Goal: Task Accomplishment & Management: Manage account settings

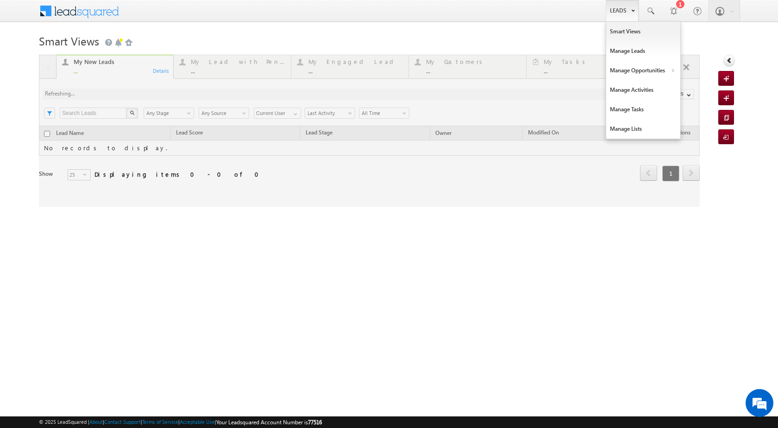
click at [621, 16] on link "Leads" at bounding box center [622, 10] width 33 height 21
click at [646, 69] on link "Manage Opportunities" at bounding box center [644, 70] width 74 height 19
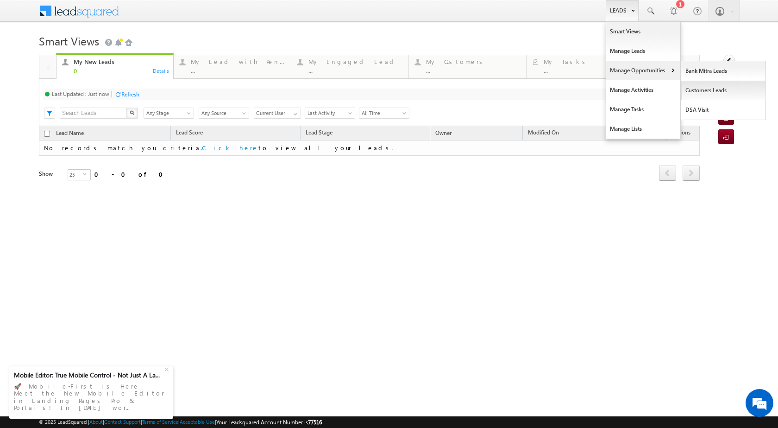
click at [697, 88] on link "Customers Leads" at bounding box center [724, 90] width 85 height 19
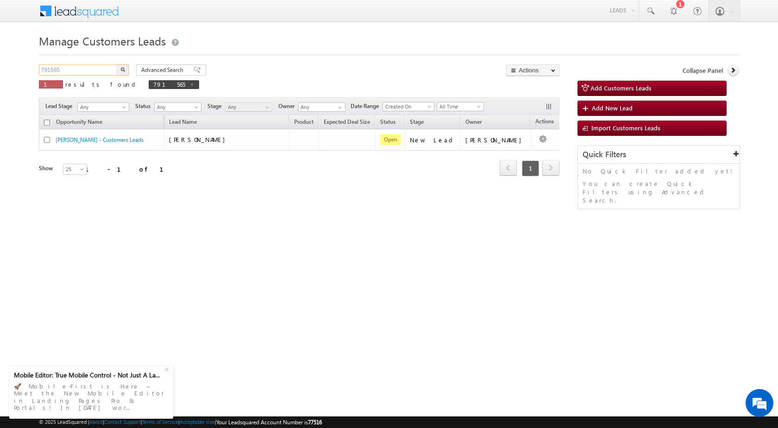
drag, startPoint x: 95, startPoint y: 69, endPoint x: 0, endPoint y: 68, distance: 95.5
click at [0, 68] on body "Menu Rubi Yadav sitar a7@ks erve." at bounding box center [389, 131] width 778 height 263
paste input "51"
type input "791551"
click at [121, 70] on img "button" at bounding box center [122, 69] width 5 height 5
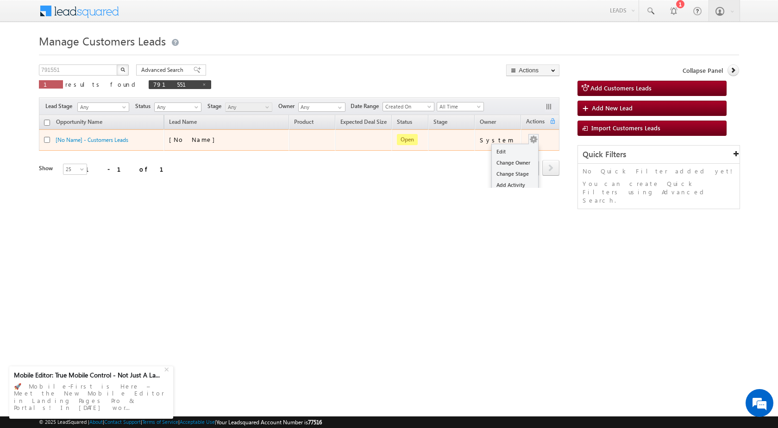
click at [533, 136] on div "Edit Change Owner Change Stage Add Activity Add Task Delete" at bounding box center [533, 140] width 15 height 12
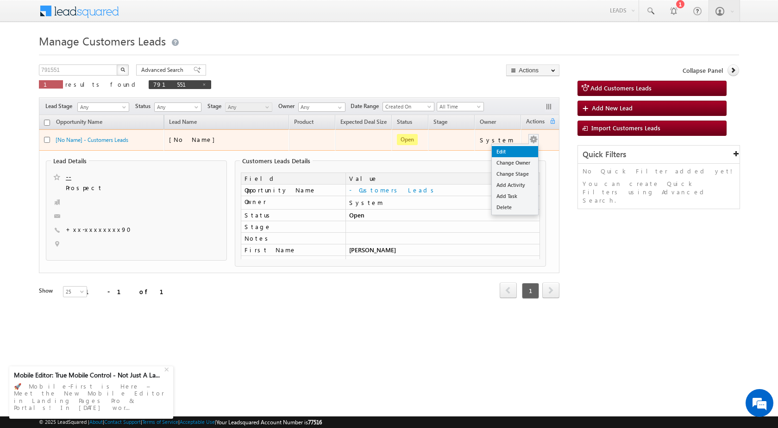
click at [515, 150] on link "Edit" at bounding box center [515, 151] width 46 height 11
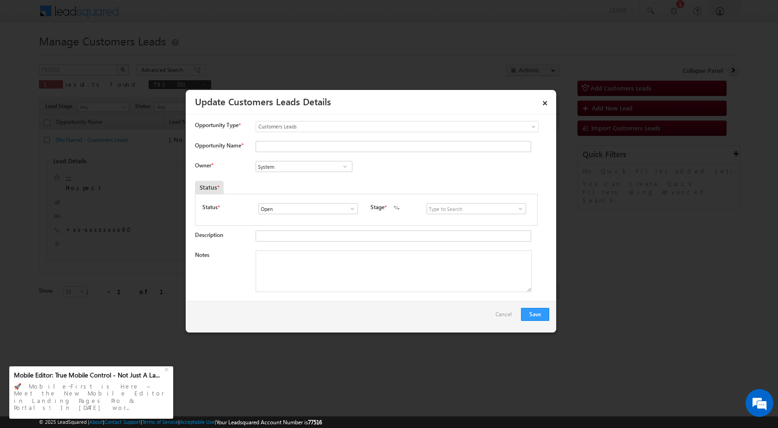
click at [450, 321] on div "Save Cancel" at bounding box center [371, 317] width 371 height 32
click at [544, 102] on link "×" at bounding box center [545, 101] width 16 height 16
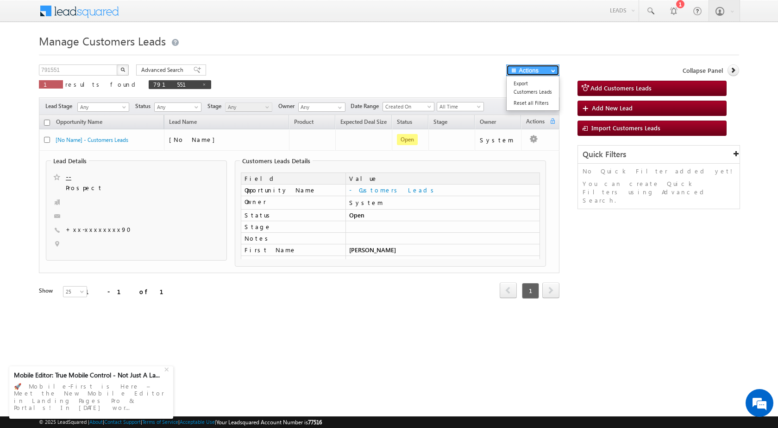
click at [538, 67] on button "Actions" at bounding box center [532, 70] width 53 height 12
click at [577, 208] on div "791551 X 1 results found 791551 Advanced Search Advanced search results Actions…" at bounding box center [389, 193] width 701 height 259
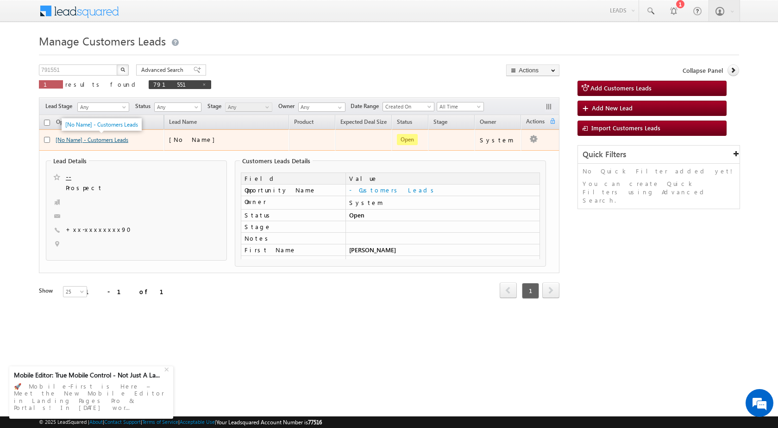
click at [106, 139] on link "[No Name] - Customers Leads" at bounding box center [92, 139] width 73 height 7
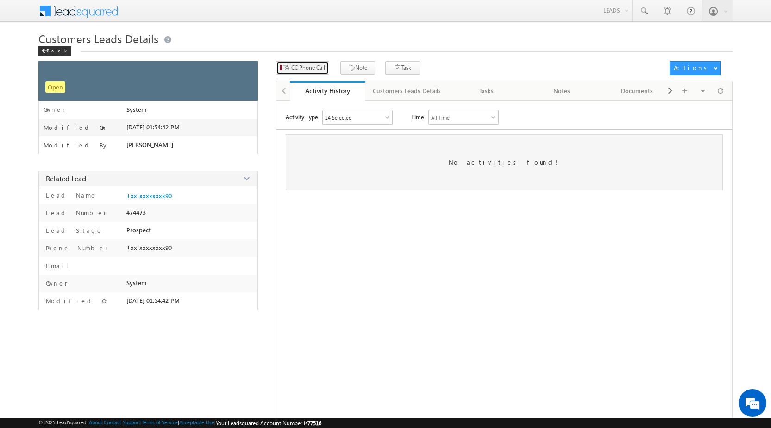
click at [314, 71] on span "CC Phone Call" at bounding box center [308, 67] width 34 height 8
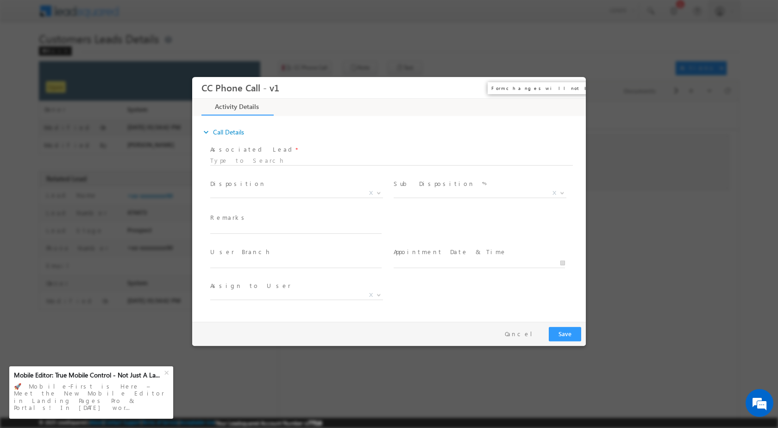
click at [567, 89] on button "×" at bounding box center [572, 87] width 16 height 17
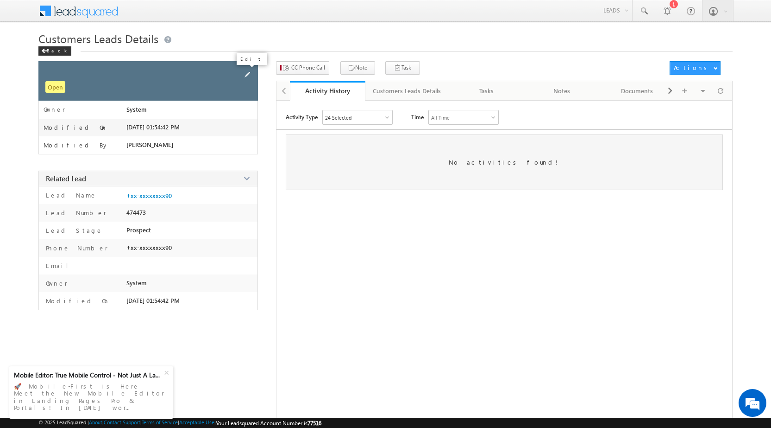
click at [250, 74] on span at bounding box center [247, 75] width 10 height 10
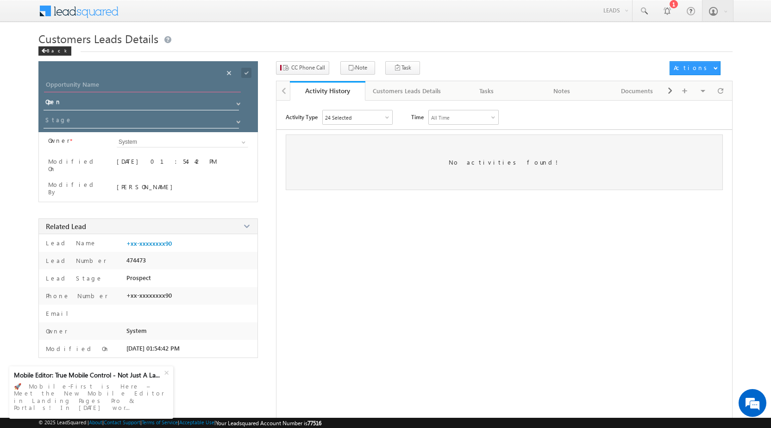
click at [67, 86] on input "Opportunity Name" at bounding box center [142, 85] width 197 height 13
type input "Geeta Sharma"
click at [247, 70] on div "Save" at bounding box center [254, 62] width 34 height 17
click at [237, 105] on span at bounding box center [238, 103] width 7 height 7
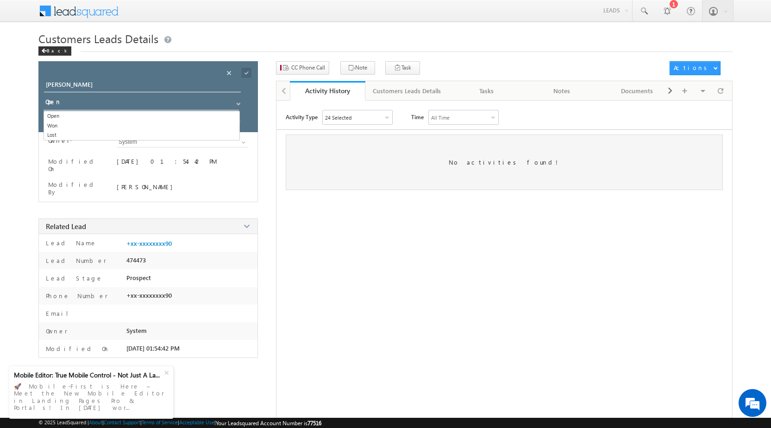
click at [376, 163] on div "No activities found!" at bounding box center [504, 162] width 437 height 56
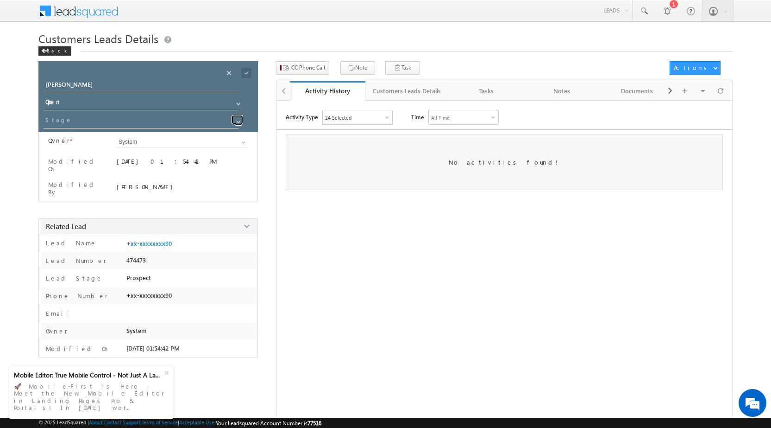
click at [238, 120] on span at bounding box center [238, 121] width 7 height 7
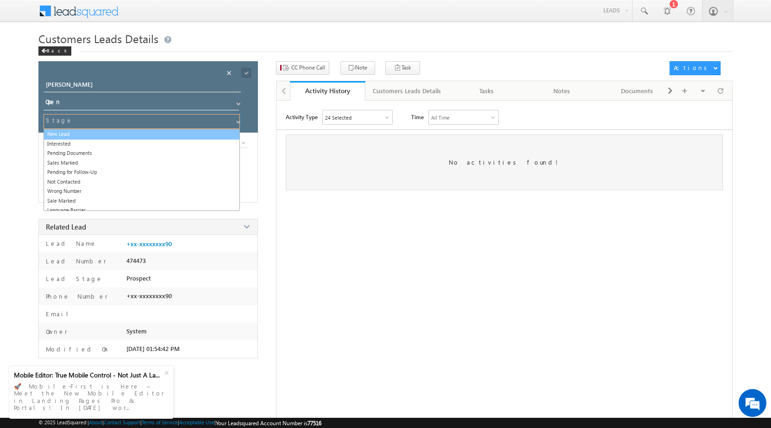
click at [110, 131] on link "New Lead" at bounding box center [142, 134] width 196 height 11
type input "New Lead"
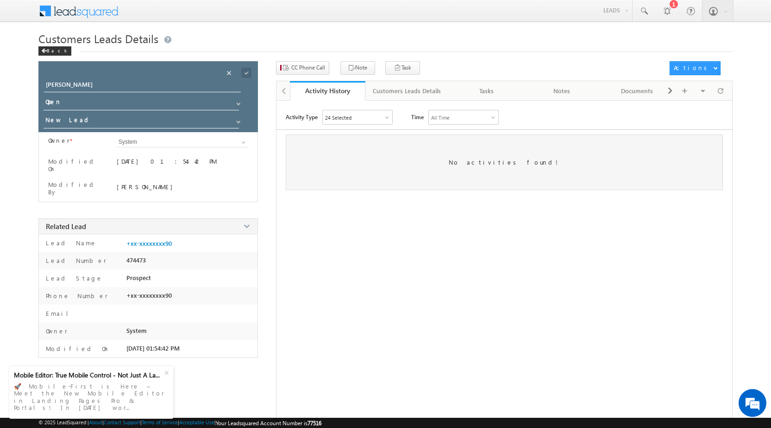
click at [245, 81] on div "Geeta Sharma" at bounding box center [154, 87] width 220 height 17
click at [245, 77] on span at bounding box center [246, 73] width 10 height 10
click at [44, 52] on span at bounding box center [44, 51] width 6 height 5
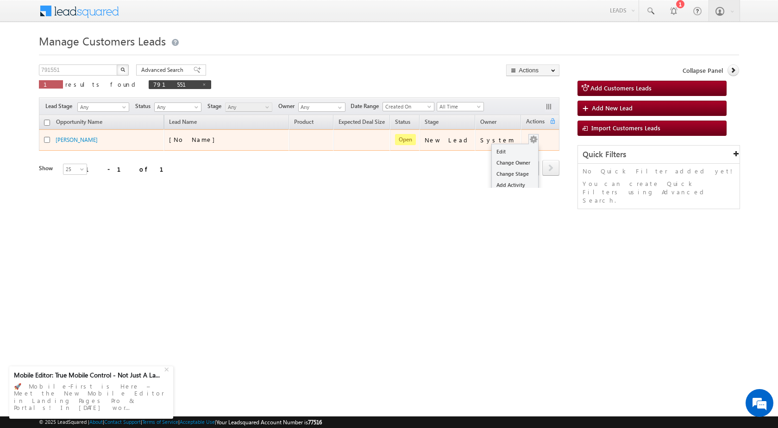
click at [534, 136] on div "Edit Change Owner Change Stage Add Activity Add Task Delete" at bounding box center [533, 140] width 15 height 12
click at [512, 146] on link "Edit" at bounding box center [515, 151] width 46 height 11
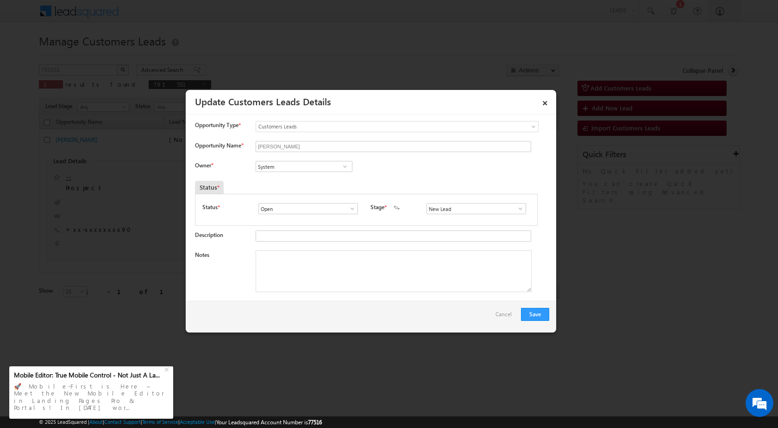
click at [345, 166] on span at bounding box center [345, 166] width 9 height 7
paste input "akash.singh@sgrlimited.in"
click at [300, 187] on span "akash.singh@sgrlimited.in" at bounding box center [300, 184] width 83 height 7
type input "Akash"
click at [416, 275] on textarea "Notes" at bounding box center [394, 271] width 276 height 42
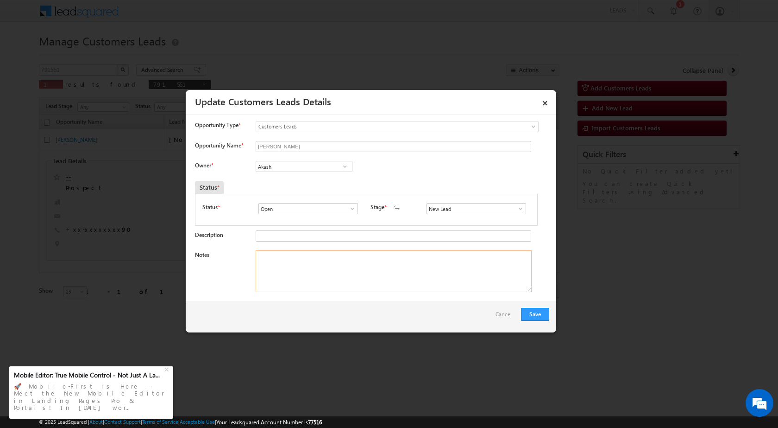
paste textarea "25/08-Interested For Top Up amount Required 3 Lakh //"
type textarea "25/08-Interested For Top Up amount Required 3 Lakh //"
click at [538, 316] on button "Save" at bounding box center [535, 314] width 28 height 13
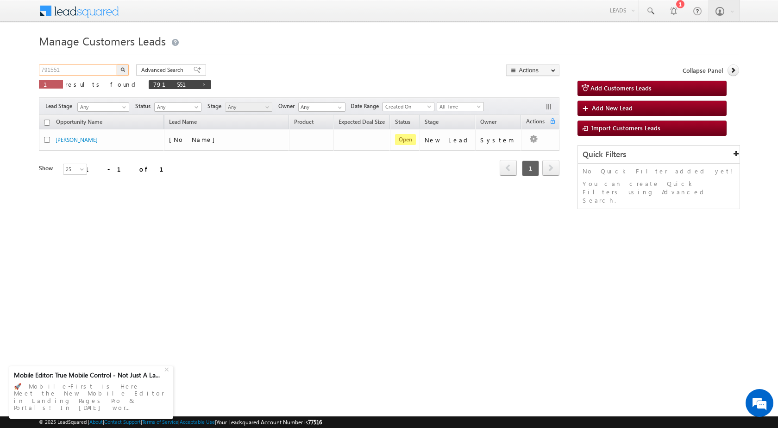
drag, startPoint x: 81, startPoint y: 69, endPoint x: 0, endPoint y: 75, distance: 81.3
click at [0, 75] on body "Menu [PERSON_NAME] sitar a7@ks erve." at bounding box center [389, 131] width 778 height 263
paste input "8"
type input "791558"
click at [125, 66] on button "button" at bounding box center [123, 69] width 12 height 11
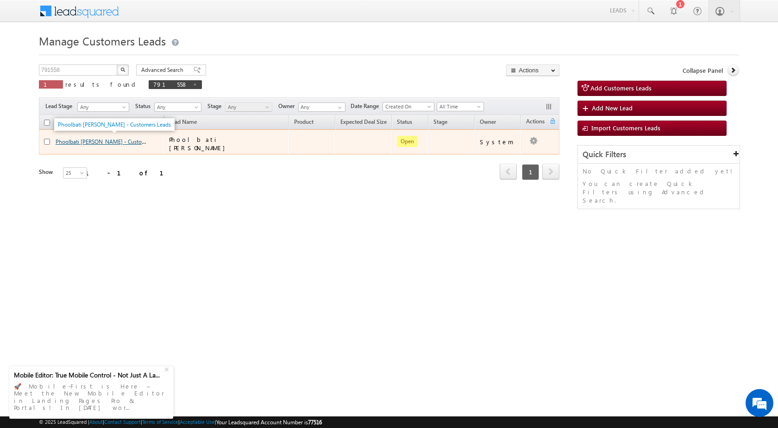
click at [75, 140] on link "Phoolbati Bhagel - Customers Leads" at bounding box center [112, 141] width 113 height 8
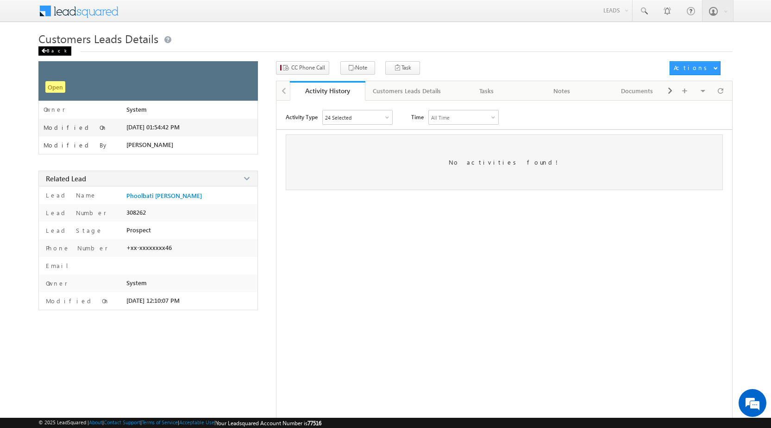
click at [55, 49] on div "Back" at bounding box center [54, 50] width 33 height 9
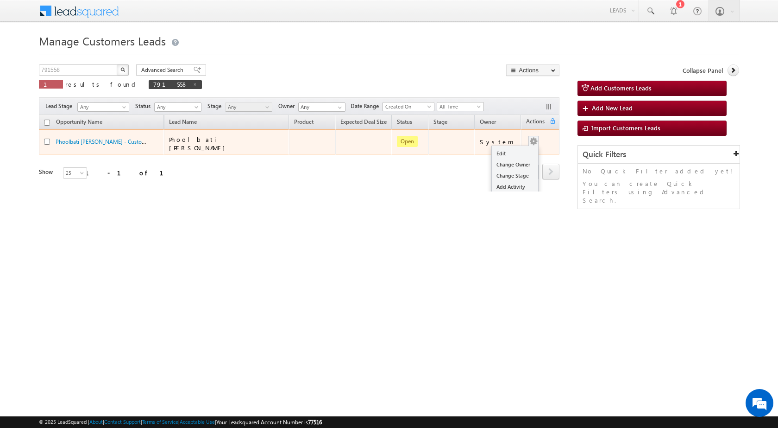
click at [533, 138] on div "Edit Change Owner Change Stage Add Activity Add Task Delete" at bounding box center [533, 142] width 15 height 12
click at [526, 148] on link "Edit" at bounding box center [515, 153] width 46 height 11
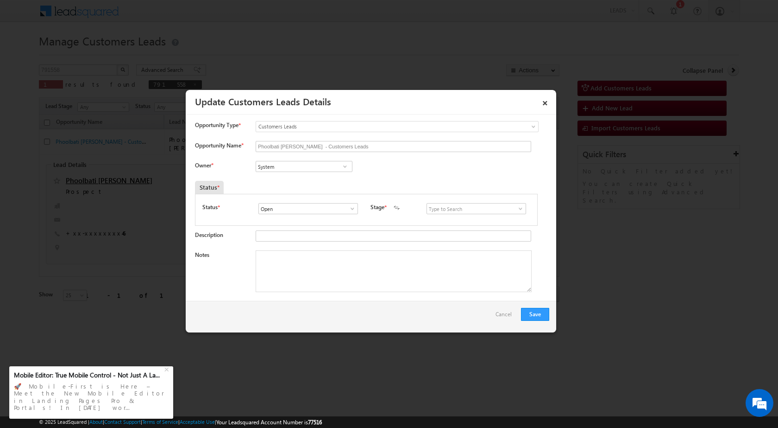
click at [341, 165] on span at bounding box center [345, 166] width 9 height 7
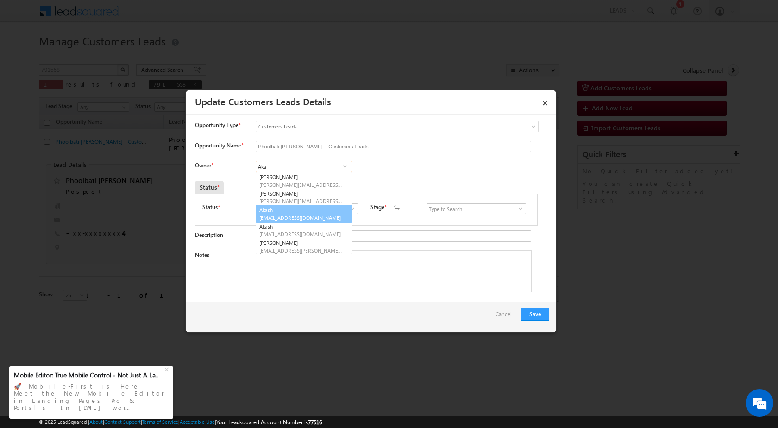
click at [297, 218] on span "[EMAIL_ADDRESS][DOMAIN_NAME]" at bounding box center [300, 217] width 83 height 7
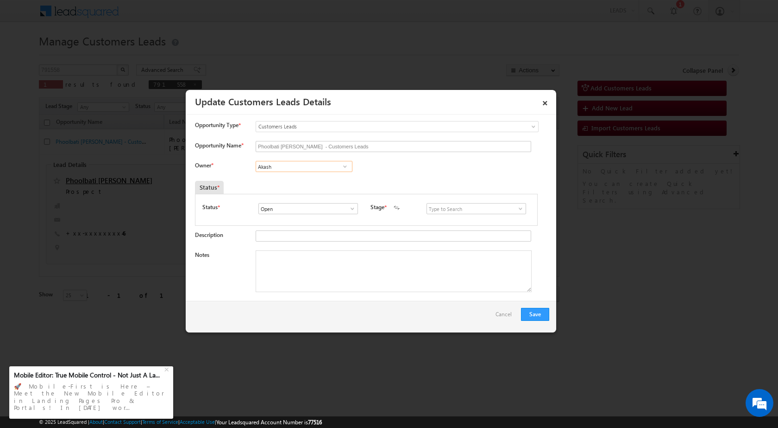
type input "Akash"
click at [323, 269] on textarea "Notes" at bounding box center [394, 271] width 276 height 42
paste textarea "25/08-Interested For Top Up Required amount 5 lakh //"
type textarea "25/08-Interested For Top Up Required amount 5 lakh //"
click at [543, 312] on button "Save" at bounding box center [535, 314] width 28 height 13
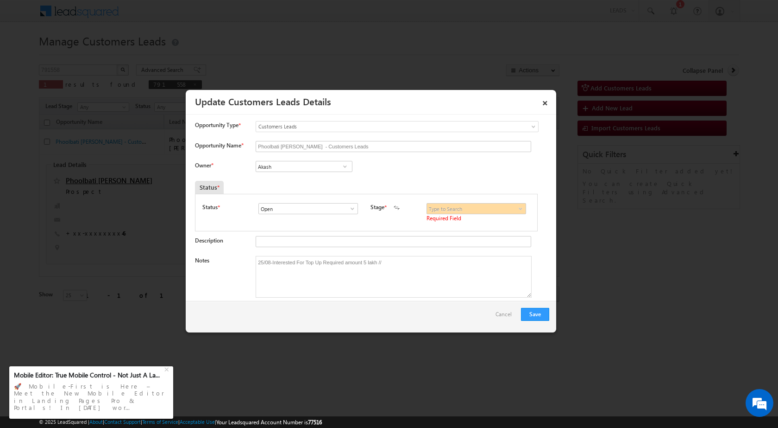
click at [519, 208] on span at bounding box center [520, 208] width 9 height 7
click at [478, 217] on link "New Lead" at bounding box center [476, 219] width 99 height 11
type input "New Lead"
click at [532, 314] on button "Save" at bounding box center [535, 314] width 28 height 13
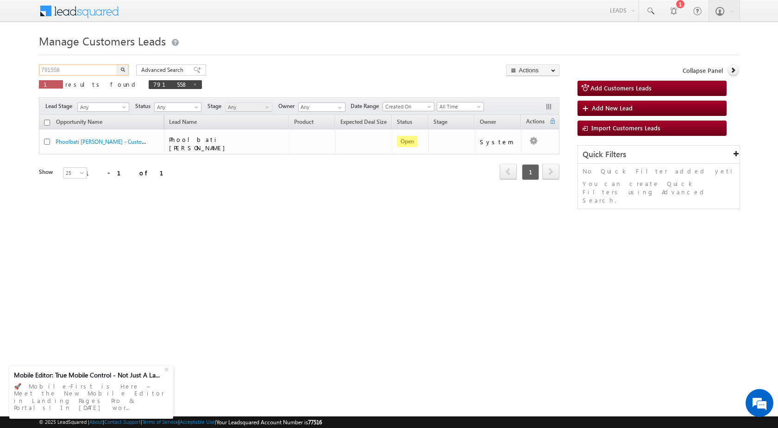
drag, startPoint x: 86, startPoint y: 69, endPoint x: 0, endPoint y: 69, distance: 85.7
click at [0, 69] on body "Menu Rubi Yadav sitar a7@ks erve." at bounding box center [389, 131] width 778 height 263
paste input "6"
type input "791568"
click at [122, 69] on img "button" at bounding box center [122, 69] width 5 height 5
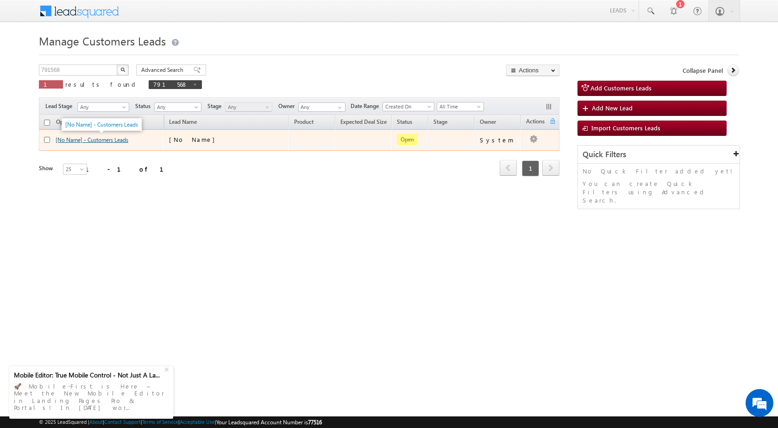
click at [105, 138] on link "[No Name] - Customers Leads" at bounding box center [92, 139] width 73 height 7
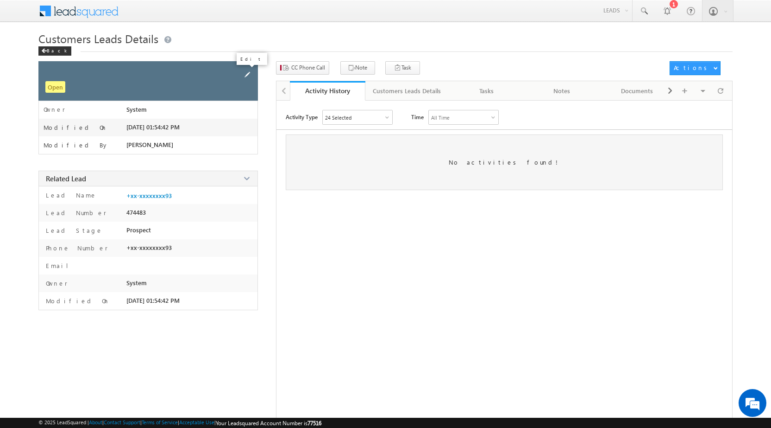
click at [247, 73] on span at bounding box center [247, 75] width 10 height 10
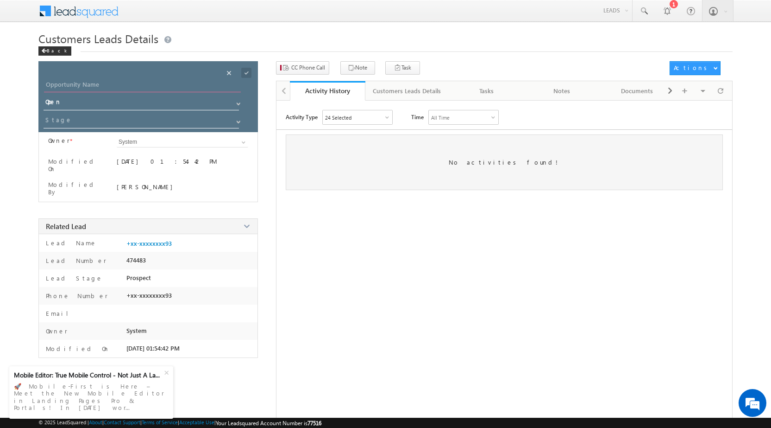
click at [90, 89] on input "Opportunity Name" at bounding box center [142, 85] width 197 height 13
drag, startPoint x: 53, startPoint y: 81, endPoint x: 61, endPoint y: 92, distance: 13.4
click at [53, 82] on input "Choti" at bounding box center [142, 85] width 197 height 13
type input "Chhoti"
click at [240, 120] on span at bounding box center [238, 121] width 7 height 7
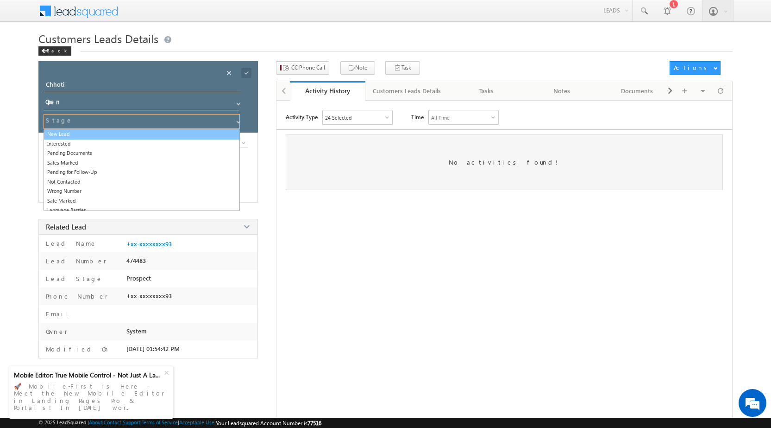
click at [73, 134] on link "New Lead" at bounding box center [142, 134] width 196 height 11
type input "New Lead"
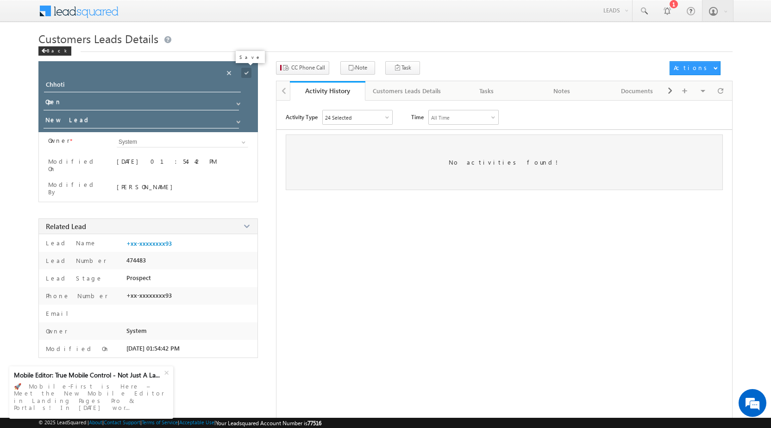
click at [247, 68] on span at bounding box center [246, 73] width 10 height 10
click at [50, 53] on div "Back" at bounding box center [54, 50] width 33 height 9
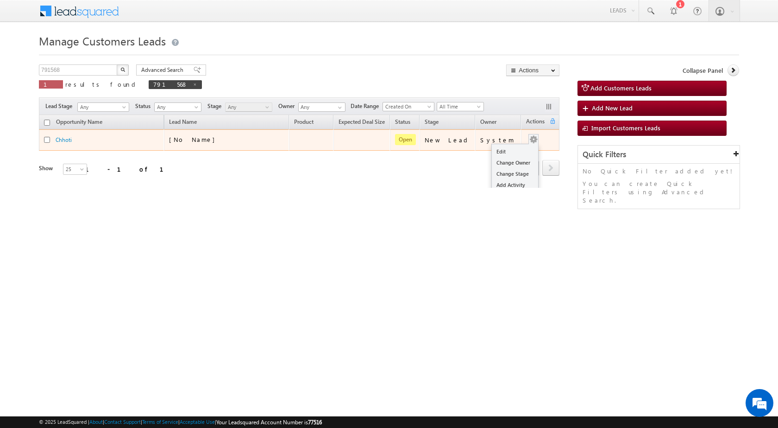
click at [529, 139] on button "button" at bounding box center [533, 139] width 9 height 9
click at [522, 147] on link "Edit" at bounding box center [515, 151] width 46 height 11
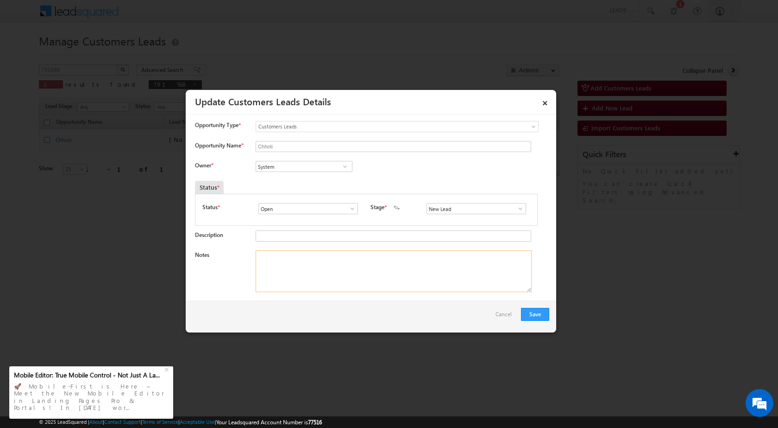
click at [309, 268] on textarea "Notes" at bounding box center [394, 271] width 276 height 42
paste textarea "25/08-Interested For Top up Required amount 1.5 lakh //"
type textarea "25/08-Interested For Top up Required amount 1.5 lakh //"
click at [341, 166] on span at bounding box center [345, 166] width 9 height 7
click at [345, 164] on span at bounding box center [345, 166] width 9 height 7
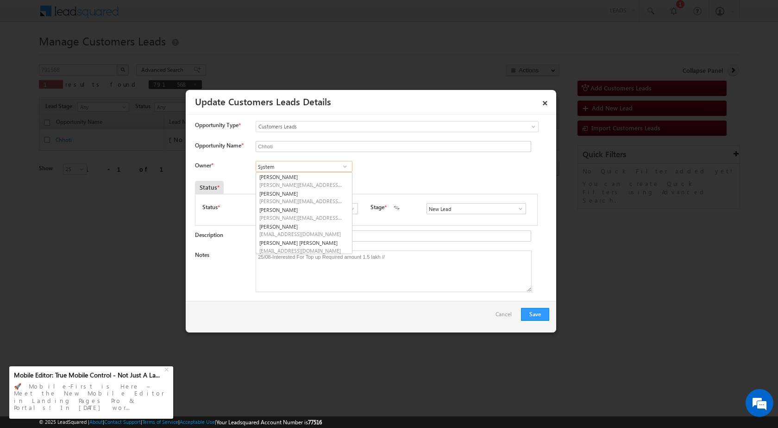
paste input "rana.singh@sgrlimited.in"
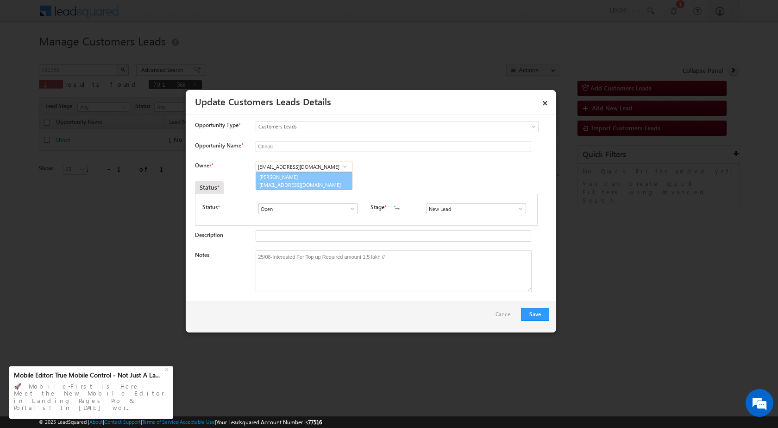
click at [281, 184] on span "rana.singh@sgrlimited.in" at bounding box center [300, 184] width 83 height 7
type input "Rana Sangram Singh"
click at [538, 316] on button "Save" at bounding box center [535, 314] width 28 height 13
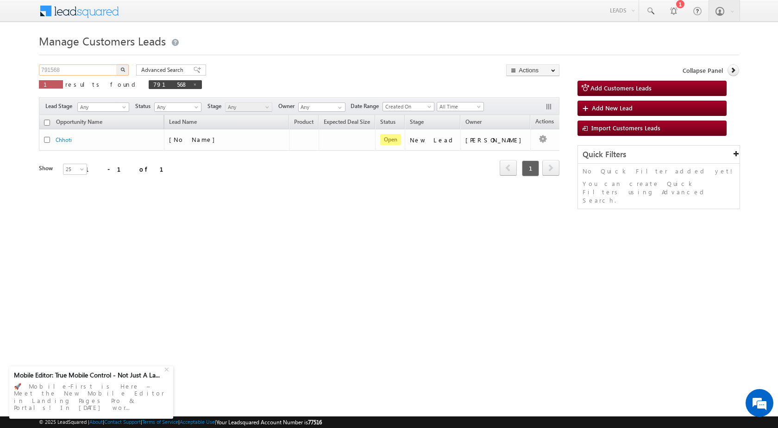
drag, startPoint x: 104, startPoint y: 65, endPoint x: 0, endPoint y: 82, distance: 105.1
click at [0, 82] on body "Menu [PERSON_NAME] sitar a7@ks erve." at bounding box center [389, 131] width 778 height 263
paste input "71"
type input "791571"
click at [127, 68] on button "button" at bounding box center [123, 69] width 12 height 11
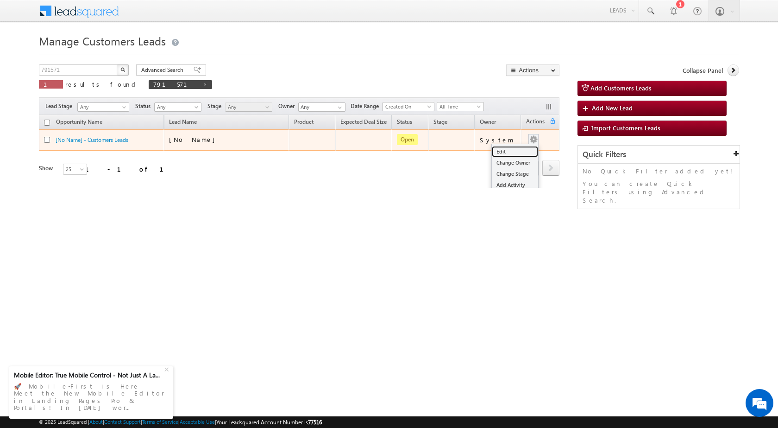
click at [510, 146] on link "Edit" at bounding box center [515, 151] width 46 height 11
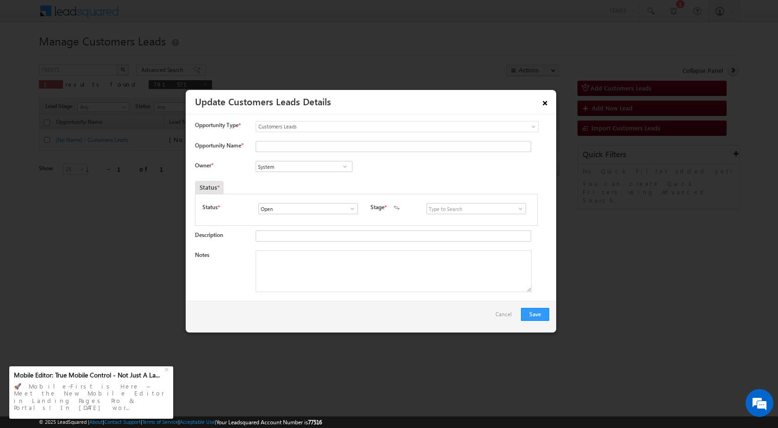
click at [545, 101] on link "×" at bounding box center [545, 101] width 16 height 16
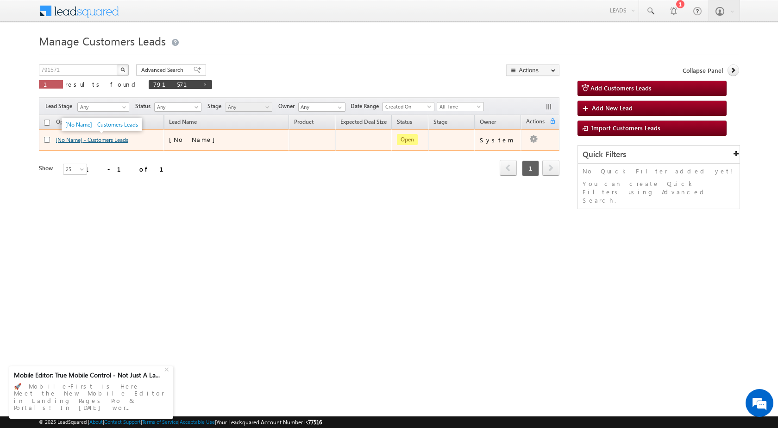
click at [81, 139] on link "[No Name] - Customers Leads" at bounding box center [92, 139] width 73 height 7
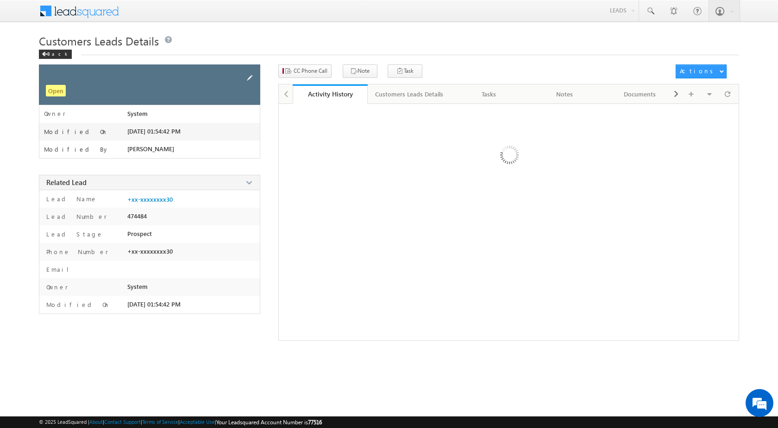
click at [249, 80] on span at bounding box center [250, 78] width 10 height 10
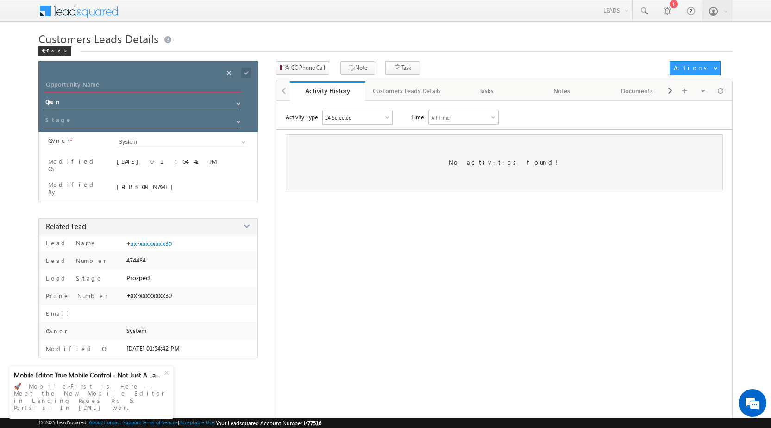
click at [127, 86] on input "Opportunity Name" at bounding box center [142, 85] width 197 height 13
paste input "[PERSON_NAME] [PERSON_NAME]"
type input "[PERSON_NAME] [PERSON_NAME]"
click at [238, 122] on span at bounding box center [238, 121] width 7 height 7
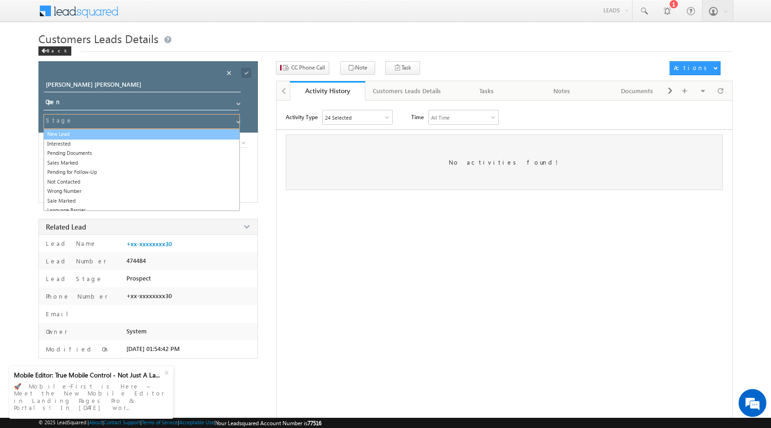
click at [78, 130] on link "New Lead" at bounding box center [142, 134] width 196 height 11
type input "New Lead"
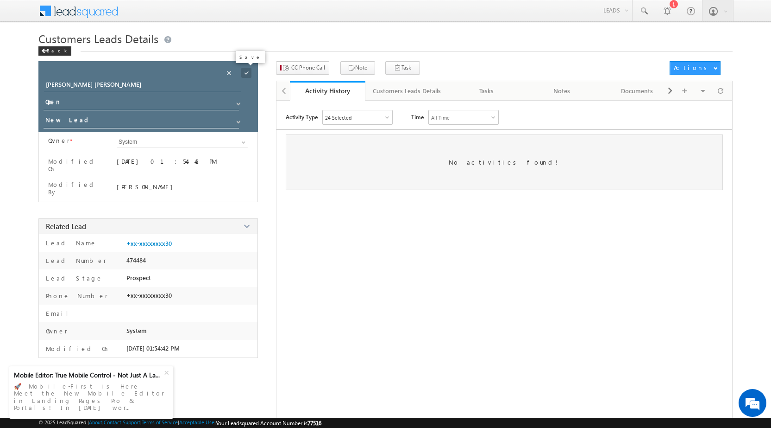
click at [244, 76] on span at bounding box center [246, 73] width 10 height 10
click at [53, 51] on div "Back" at bounding box center [54, 50] width 33 height 9
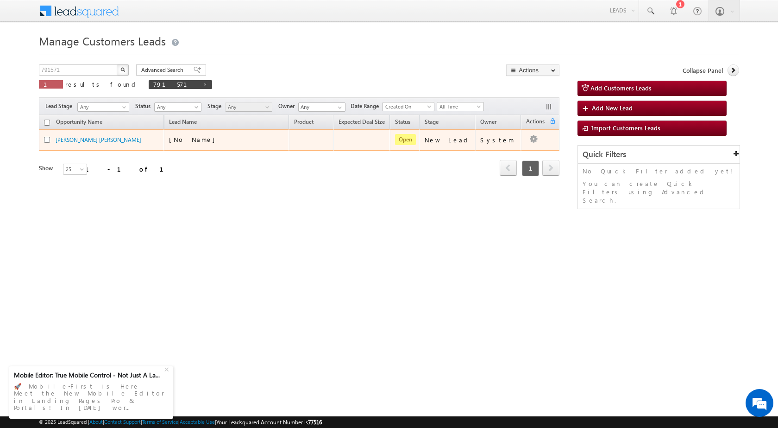
click at [506, 147] on td "System" at bounding box center [498, 139] width 46 height 21
click at [529, 137] on button "button" at bounding box center [533, 139] width 9 height 9
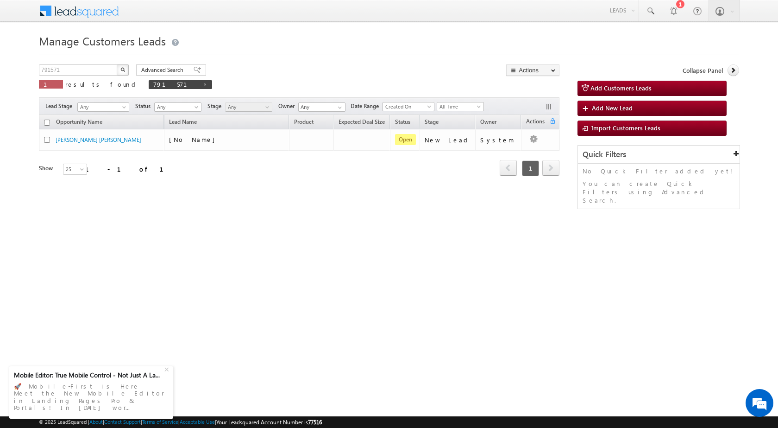
click at [0, 0] on div "Loading..." at bounding box center [0, 0] width 0 height 0
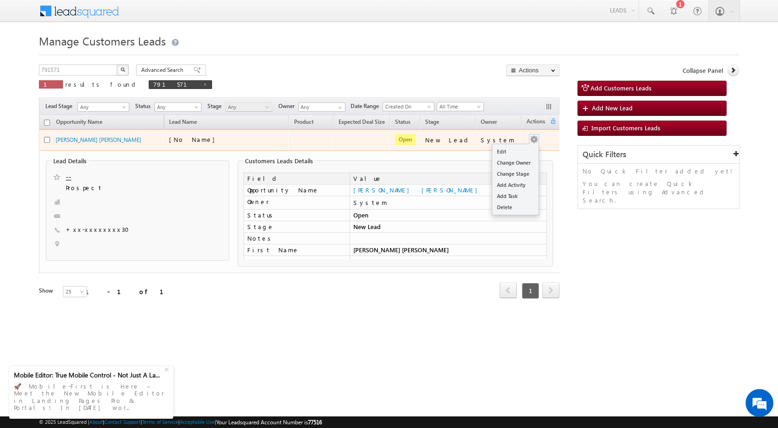
click at [533, 138] on button "button" at bounding box center [534, 139] width 9 height 9
click at [511, 153] on link "Edit" at bounding box center [516, 151] width 46 height 11
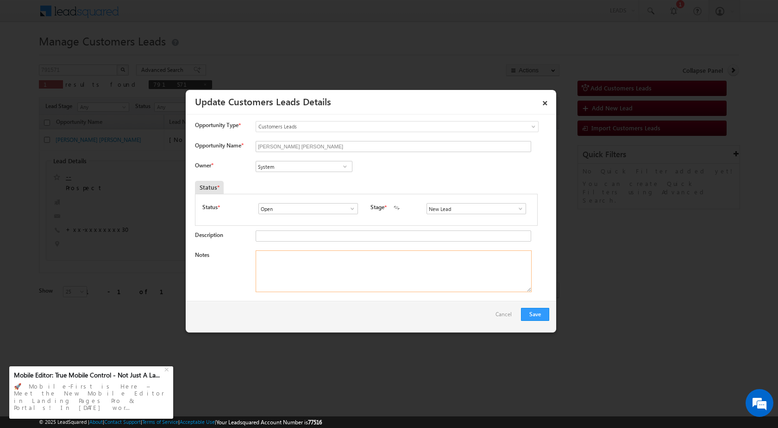
click at [322, 276] on textarea "Notes" at bounding box center [394, 271] width 276 height 42
paste textarea "25/08-Interested For Top up Required amount 5 lakh //"
type textarea "25/08-Interested For Top up Required amount 5 lakh //"
click at [336, 164] on input "System" at bounding box center [304, 166] width 97 height 11
paste input "bhanwar.bairwa@sgrlimited.in"
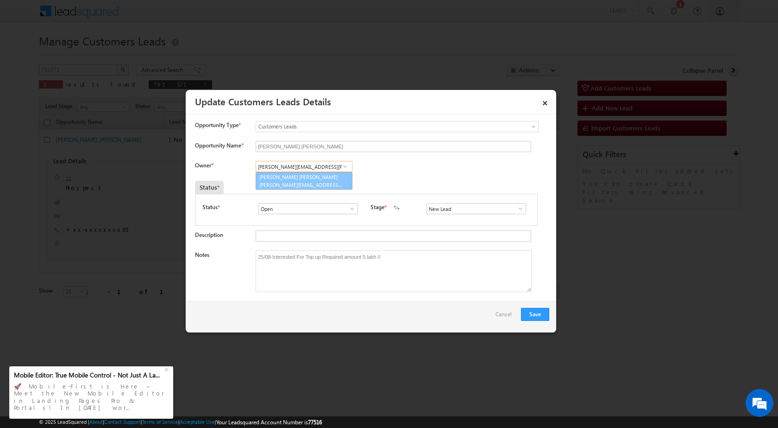
click at [308, 175] on link "Bhanwar Lal Bairwa bhanwar.bairwa@sgrlimited.in" at bounding box center [304, 181] width 97 height 18
type input "Bhanwar Lal Bairwa"
click at [533, 312] on button "Save" at bounding box center [535, 314] width 28 height 13
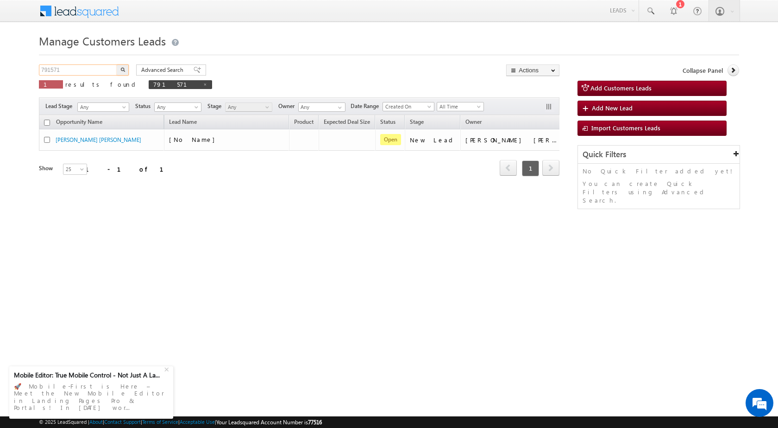
drag, startPoint x: 86, startPoint y: 72, endPoint x: 6, endPoint y: 72, distance: 79.7
click at [7, 72] on body "Menu Rubi Yadav sitar a7@ks erve." at bounding box center [389, 131] width 778 height 263
paste input "2"
type input "791572"
click at [121, 69] on img "button" at bounding box center [122, 69] width 5 height 5
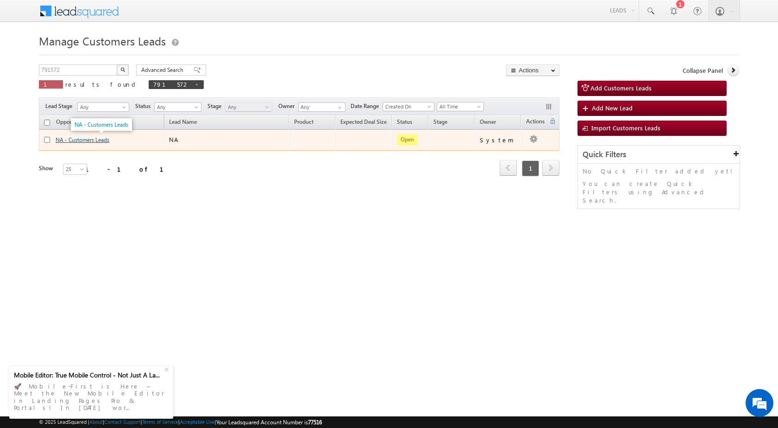
click at [83, 140] on link "NA - Customers Leads" at bounding box center [83, 139] width 54 height 7
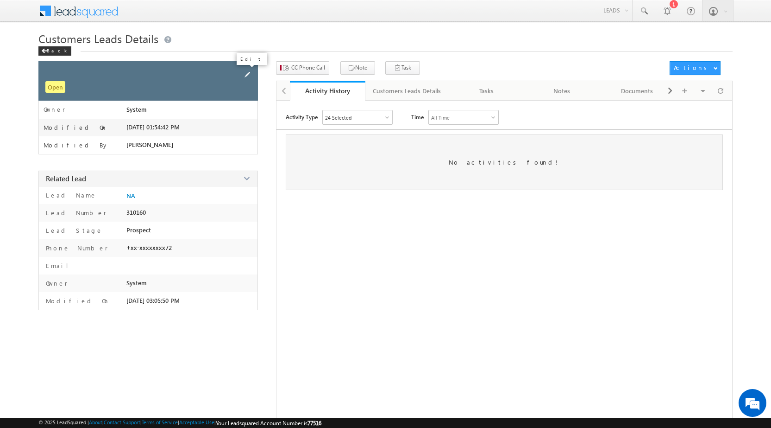
click at [244, 75] on span at bounding box center [247, 75] width 10 height 10
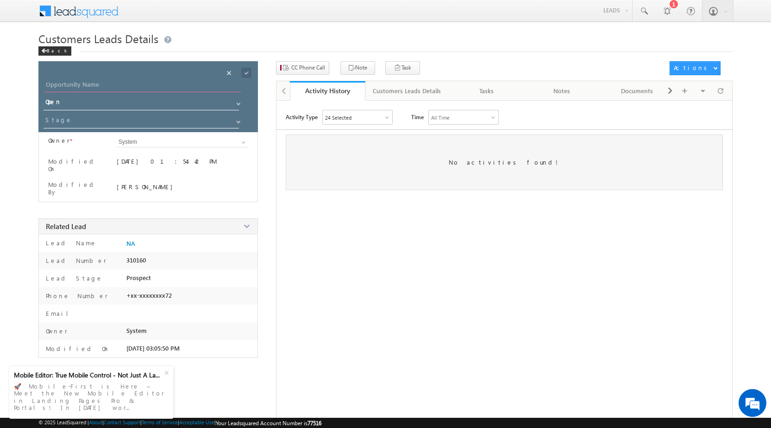
click at [170, 87] on input "Opportunity Name" at bounding box center [142, 85] width 197 height 13
paste input "[PERSON_NAME]"
type input "Mahima Keer"
click at [247, 73] on span at bounding box center [246, 73] width 10 height 10
click at [238, 123] on span at bounding box center [238, 121] width 7 height 7
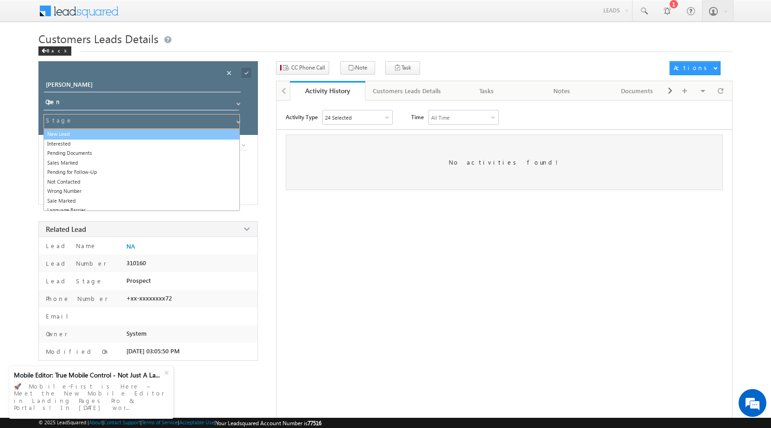
click at [139, 138] on link "New Lead" at bounding box center [142, 134] width 196 height 11
type input "New Lead"
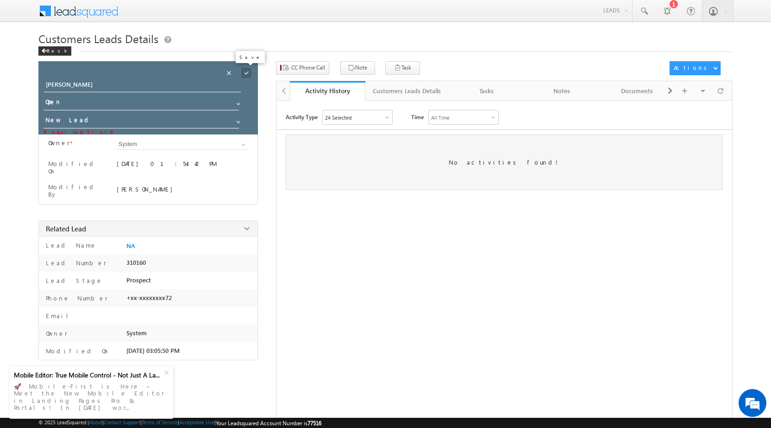
click at [245, 72] on span at bounding box center [246, 73] width 10 height 10
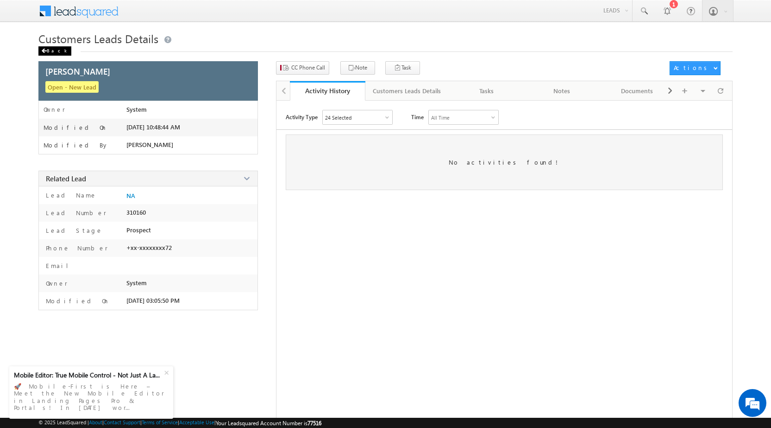
click at [53, 53] on div "Back" at bounding box center [54, 50] width 33 height 9
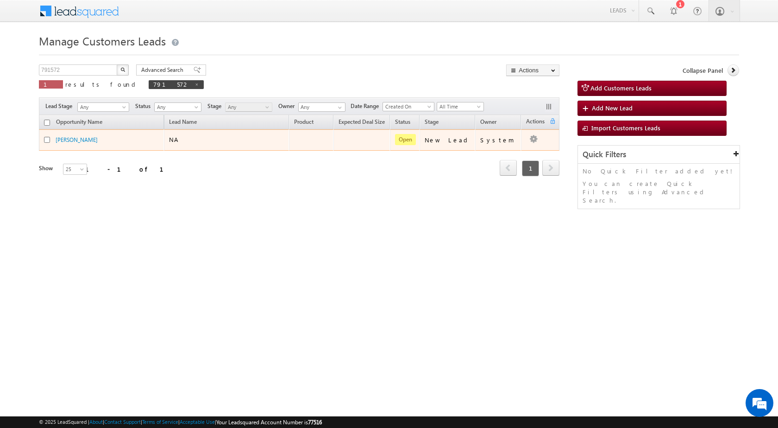
click at [510, 145] on td "System" at bounding box center [498, 139] width 46 height 21
click at [535, 143] on td "Edit Change Owner Change Stage Add Activity Add Task Delete" at bounding box center [540, 139] width 38 height 21
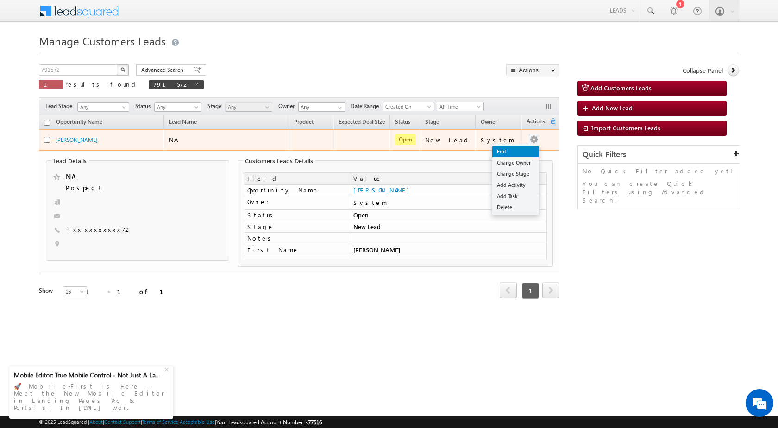
click at [501, 156] on link "Edit" at bounding box center [516, 151] width 46 height 11
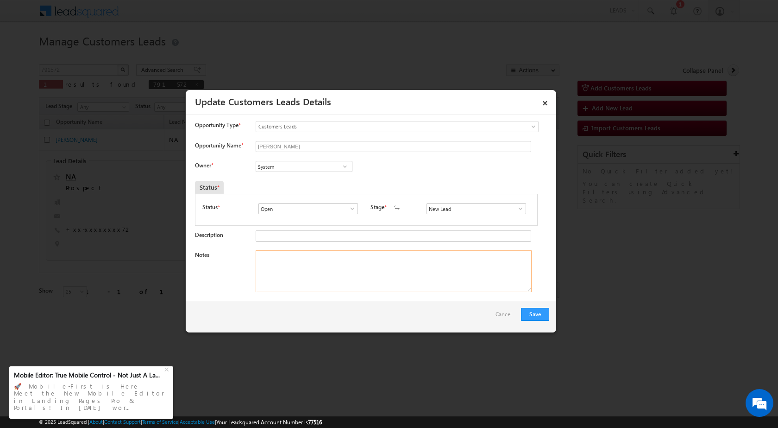
click at [370, 274] on textarea "Notes" at bounding box center [394, 271] width 276 height 42
paste textarea "Mahima Keer"
drag, startPoint x: 415, startPoint y: 266, endPoint x: 309, endPoint y: 267, distance: 106.1
click at [82, 269] on body "Menu Rubi Yadav sitar a7@ks erve." at bounding box center [389, 162] width 778 height 324
click at [343, 265] on textarea "Mahima Keer" at bounding box center [394, 271] width 276 height 42
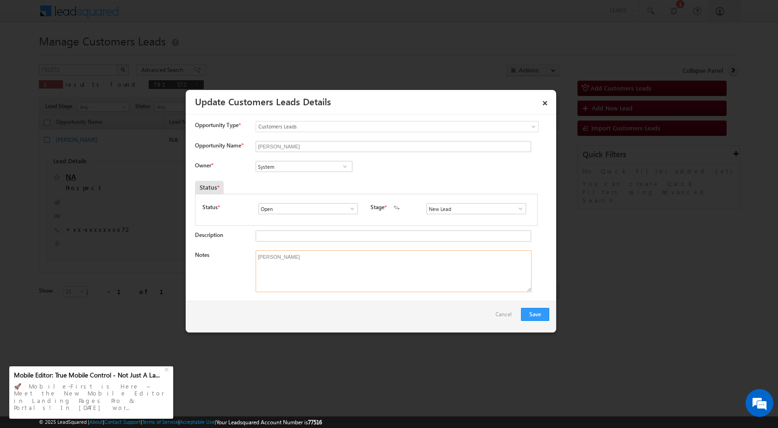
click at [343, 265] on textarea "Mahima Keer" at bounding box center [394, 271] width 276 height 42
paste textarea "25/08-Interested For Top up Required amount 18 Lakh //"
type textarea "25/08-Interested For Top up Required amount 18 Lakh //"
click at [350, 166] on input "System" at bounding box center [304, 166] width 97 height 11
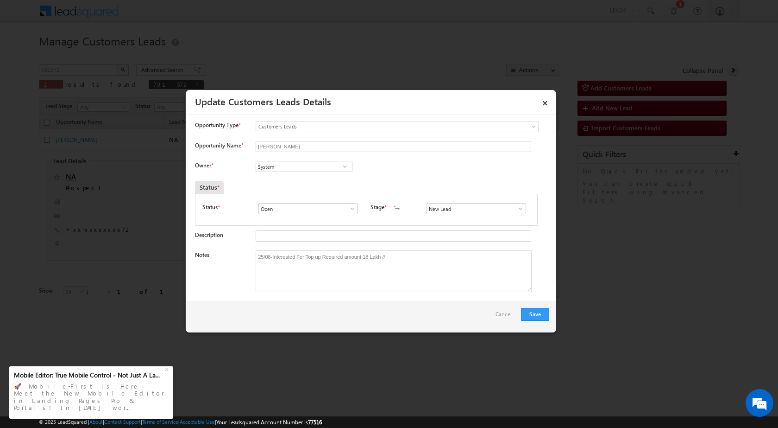
click at [344, 166] on span at bounding box center [345, 166] width 9 height 7
paste input "daulat.singh@sgrlimited.in"
click at [312, 178] on link "Daulat Singh daulat.singh@sgrlimited.in" at bounding box center [304, 181] width 97 height 18
type input "Daulat Singh"
click at [536, 313] on button "Save" at bounding box center [535, 314] width 28 height 13
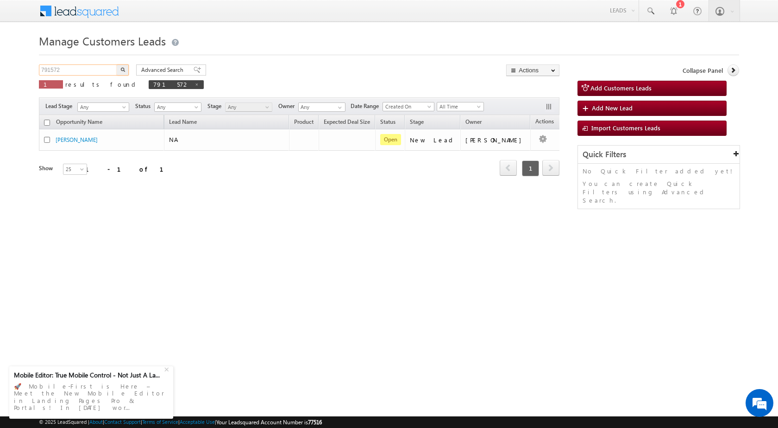
drag, startPoint x: 72, startPoint y: 69, endPoint x: 5, endPoint y: 73, distance: 67.3
click at [10, 73] on body "Menu Rubi Yadav sitar a7@ks erve." at bounding box center [389, 131] width 778 height 263
paste input "69"
type input "791569"
click at [123, 69] on img "button" at bounding box center [122, 69] width 5 height 5
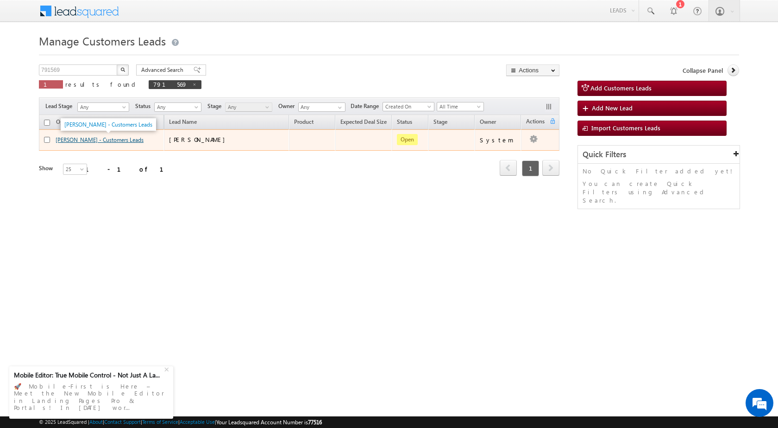
click at [94, 138] on link "Noor Jahan - Customers Leads" at bounding box center [100, 139] width 88 height 7
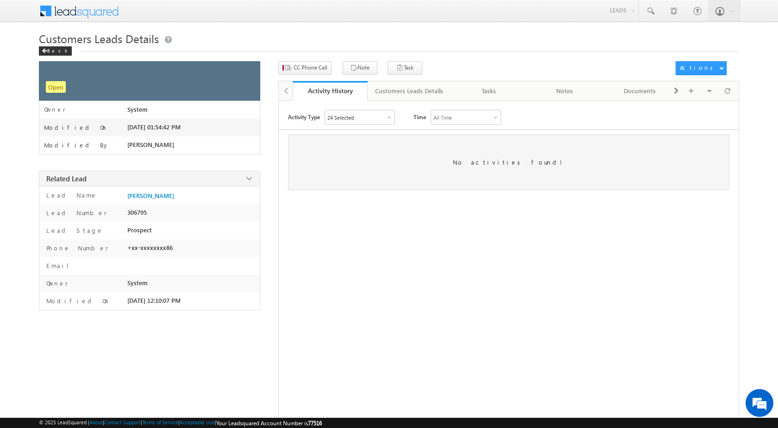
click at [48, 45] on span "Customers Leads Details" at bounding box center [99, 38] width 120 height 15
click at [48, 48] on div "Back" at bounding box center [54, 50] width 33 height 9
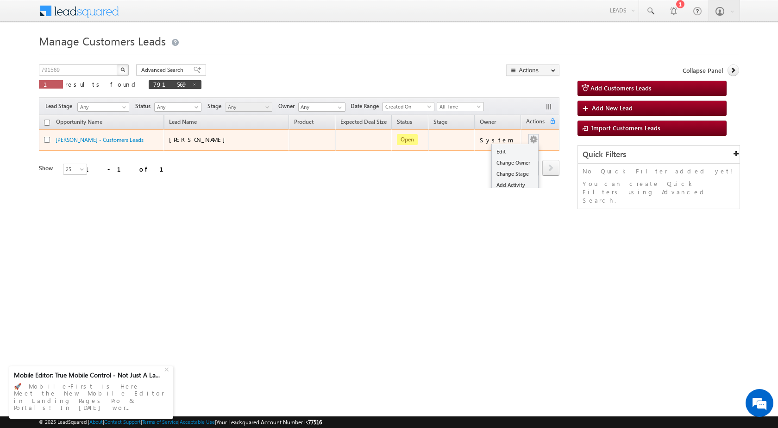
click at [529, 134] on span at bounding box center [534, 139] width 10 height 10
click at [521, 145] on ul "Edit Change Owner Change Stage Add Activity Add Task Delete" at bounding box center [515, 179] width 47 height 71
click at [519, 149] on link "Edit" at bounding box center [515, 151] width 46 height 11
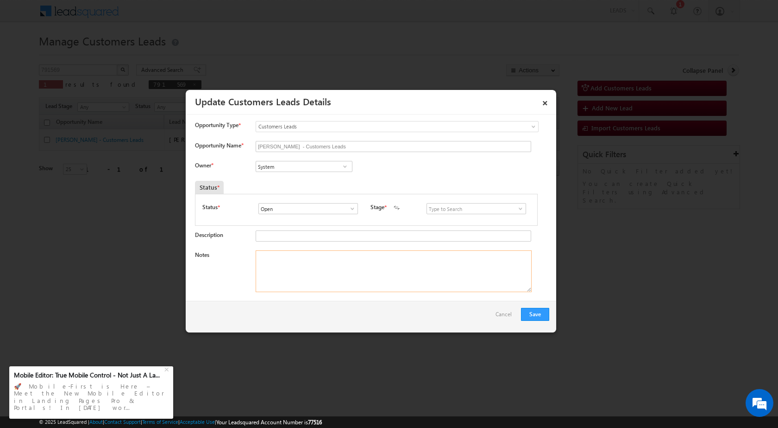
click at [336, 272] on textarea "Notes" at bounding box center [394, 271] width 276 height 42
click at [349, 257] on textarea "Notes" at bounding box center [394, 271] width 276 height 42
paste textarea "25/08-Interested For Top up Required amount 10 lakh //"
type textarea "25/08-Interested For Top up Required amount 10 lakh //"
click at [310, 169] on input "System" at bounding box center [304, 166] width 97 height 11
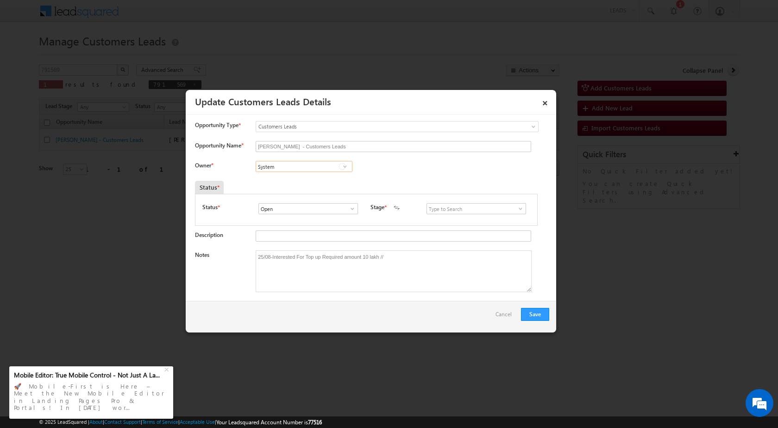
paste input "rana.singh@sgrlimited.in"
click at [335, 188] on span "rana.singh@sgrlimited.in" at bounding box center [300, 184] width 83 height 7
type input "Rana Sangram Singh"
click at [533, 313] on button "Save" at bounding box center [535, 314] width 28 height 13
click at [516, 208] on span at bounding box center [520, 208] width 9 height 7
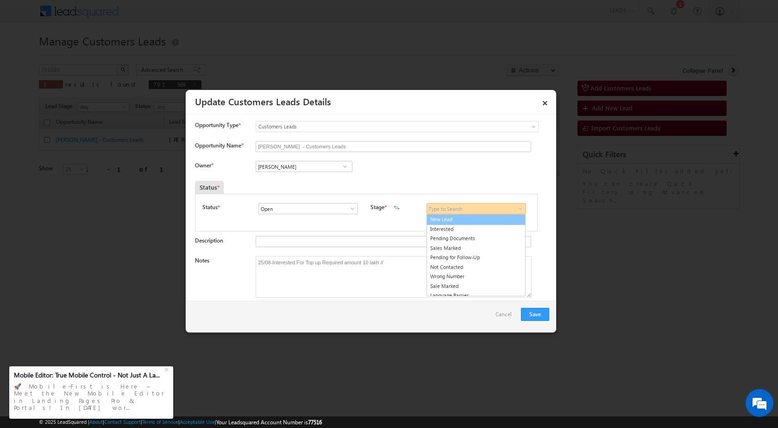
drag, startPoint x: 487, startPoint y: 215, endPoint x: 512, endPoint y: 235, distance: 32.4
click at [486, 215] on link "New Lead" at bounding box center [476, 219] width 99 height 11
type input "New Lead"
click at [541, 314] on button "Save" at bounding box center [535, 314] width 28 height 13
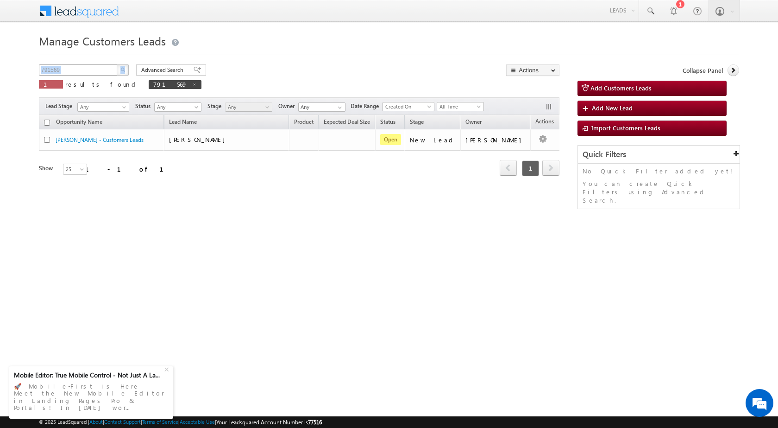
drag, startPoint x: 103, startPoint y: 62, endPoint x: 47, endPoint y: 64, distance: 56.1
click at [47, 64] on div "Manage Customers Leads Customers Leads updated successfully. 791569 X 1 results…" at bounding box center [389, 147] width 701 height 232
click at [63, 74] on input "791569" at bounding box center [78, 69] width 79 height 11
click at [64, 74] on input "791569" at bounding box center [78, 69] width 79 height 11
paste input "70"
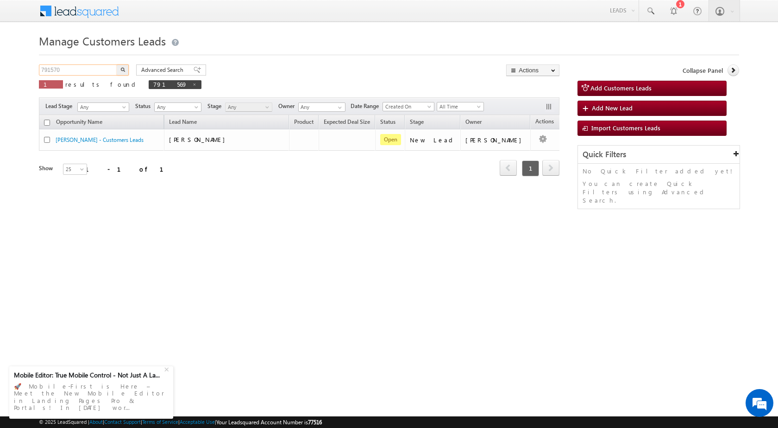
type input "791570"
drag, startPoint x: 121, startPoint y: 69, endPoint x: 126, endPoint y: 74, distance: 6.6
click at [121, 70] on img "button" at bounding box center [122, 69] width 5 height 5
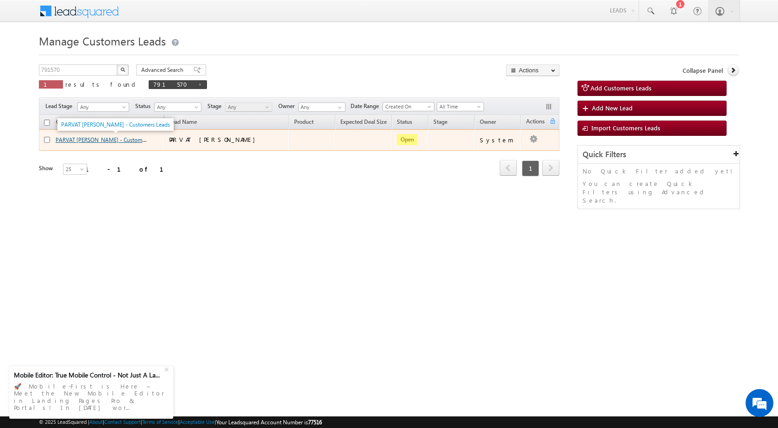
click at [132, 140] on link "PARVAT [PERSON_NAME] - Customers Leads" at bounding box center [110, 139] width 109 height 8
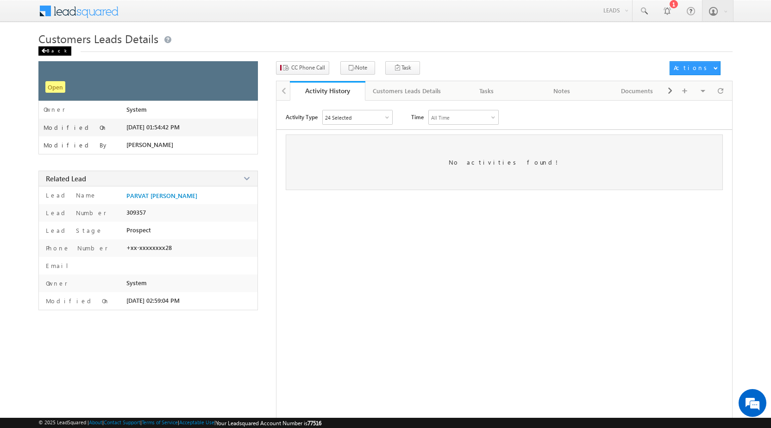
drag, startPoint x: 55, startPoint y: 50, endPoint x: 60, endPoint y: 51, distance: 4.7
click at [55, 51] on div "Back" at bounding box center [54, 50] width 33 height 9
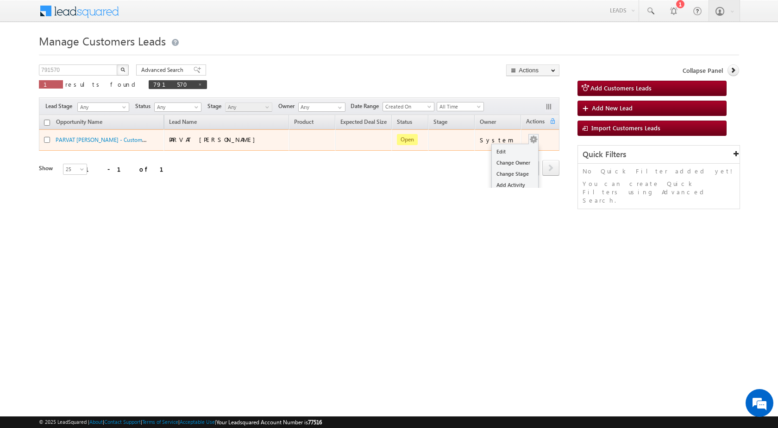
click at [535, 140] on td "Edit Change Owner Change Stage Add Activity Add Task Delete" at bounding box center [540, 139] width 38 height 21
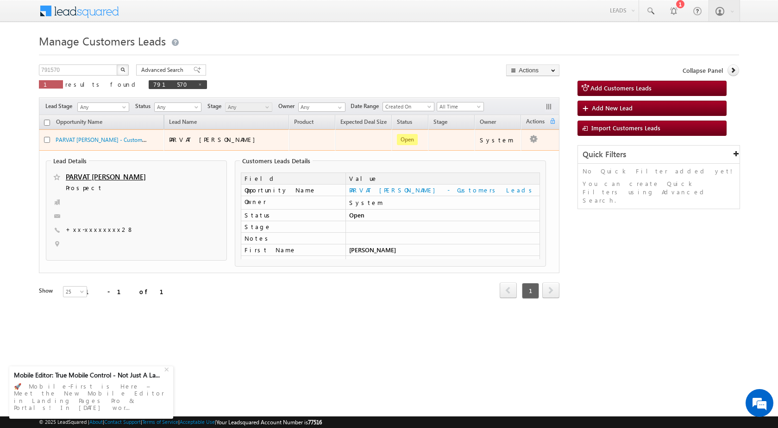
click at [522, 143] on td "Edit Change Owner Change Stage Add Activity Add Task Delete" at bounding box center [540, 139] width 38 height 21
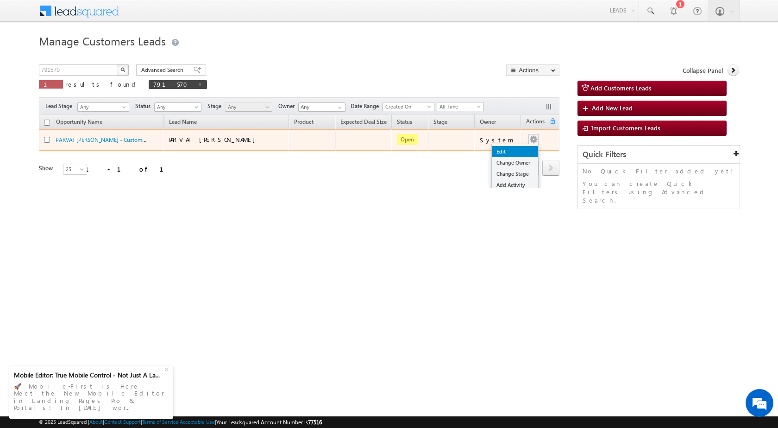
click at [518, 146] on link "Edit" at bounding box center [515, 151] width 46 height 11
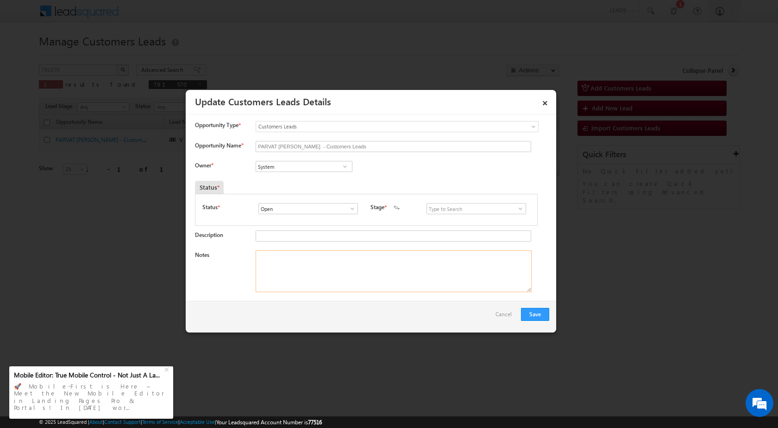
click at [391, 264] on textarea "Notes" at bounding box center [394, 271] width 276 height 42
paste textarea "25/08-Interested For Top up Required Amount 3 Lakh //"
type textarea "25/08-Interested For Top up Required Amount 3 Lakh //"
click at [341, 167] on span at bounding box center [345, 166] width 9 height 7
paste input "[EMAIL_ADDRESS][PERSON_NAME][DOMAIN_NAME]"
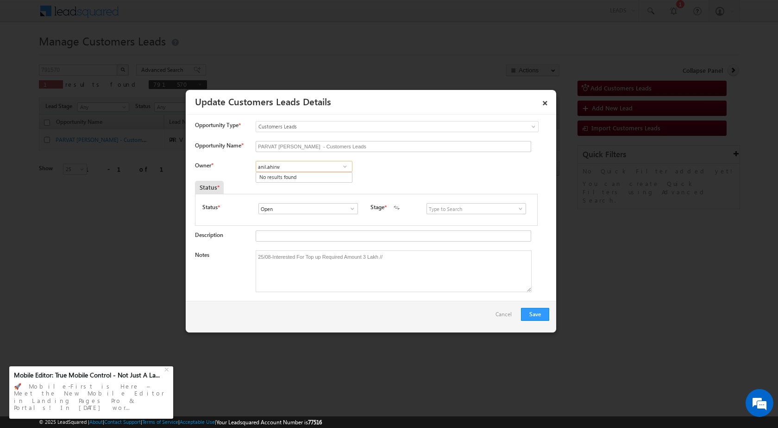
type input "anil.ahirw"
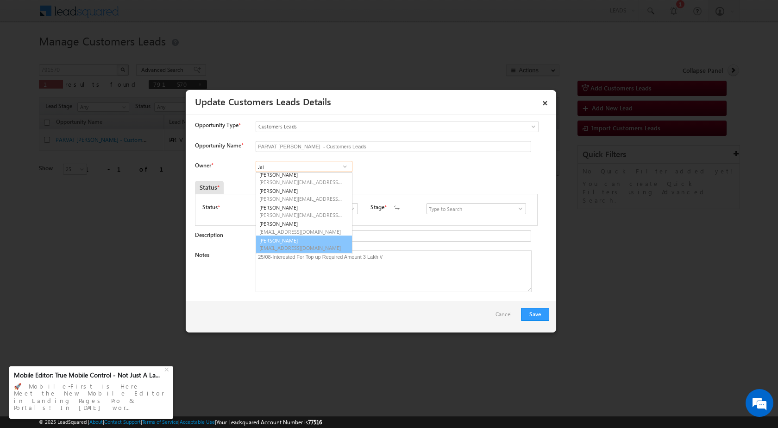
scroll to position [68, 0]
type input "J"
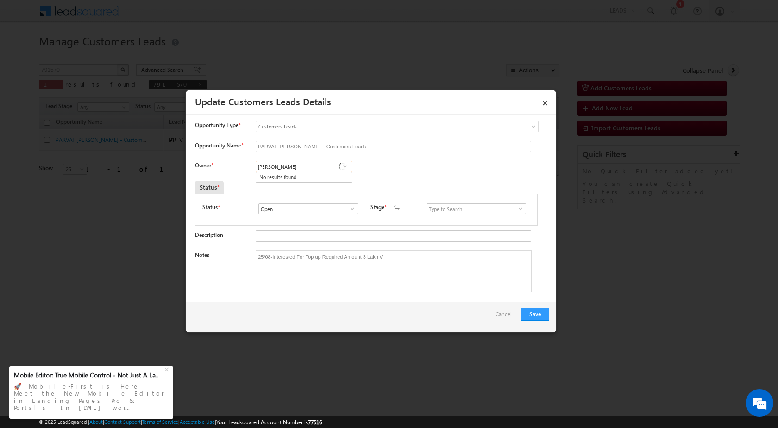
type input "J"
click at [324, 187] on span "[PERSON_NAME][EMAIL_ADDRESS][DOMAIN_NAME]" at bounding box center [300, 184] width 83 height 7
type input "[PERSON_NAME]"
click at [535, 311] on button "Save" at bounding box center [535, 314] width 28 height 13
click at [516, 209] on span at bounding box center [520, 208] width 9 height 7
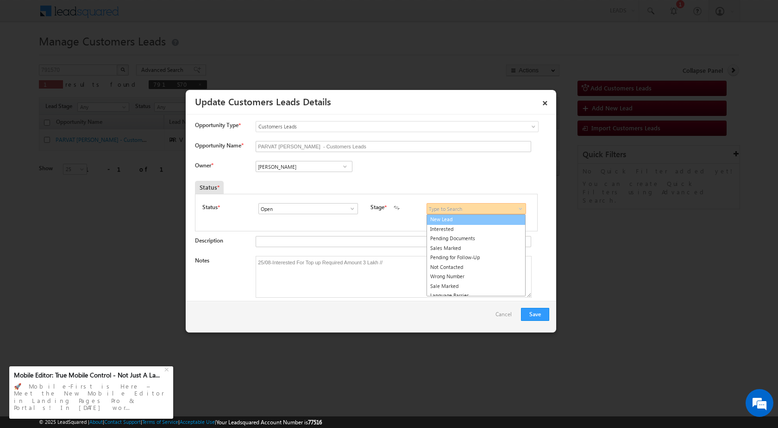
click at [459, 220] on link "New Lead" at bounding box center [476, 219] width 99 height 11
type input "New Lead"
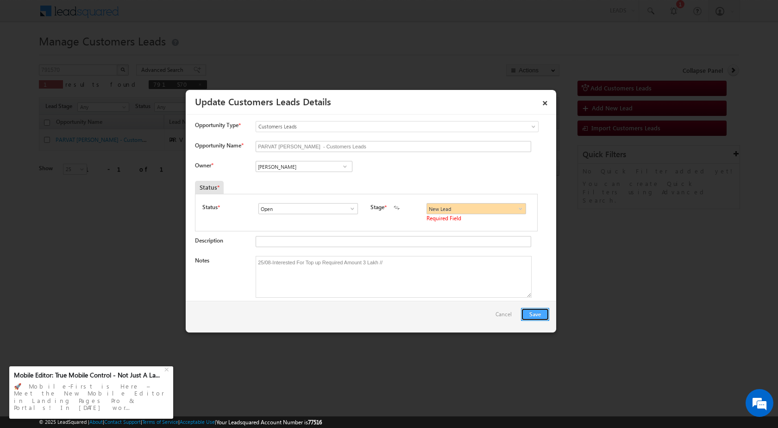
click at [537, 313] on button "Save" at bounding box center [535, 314] width 28 height 13
